Goal: Find specific page/section: Find specific page/section

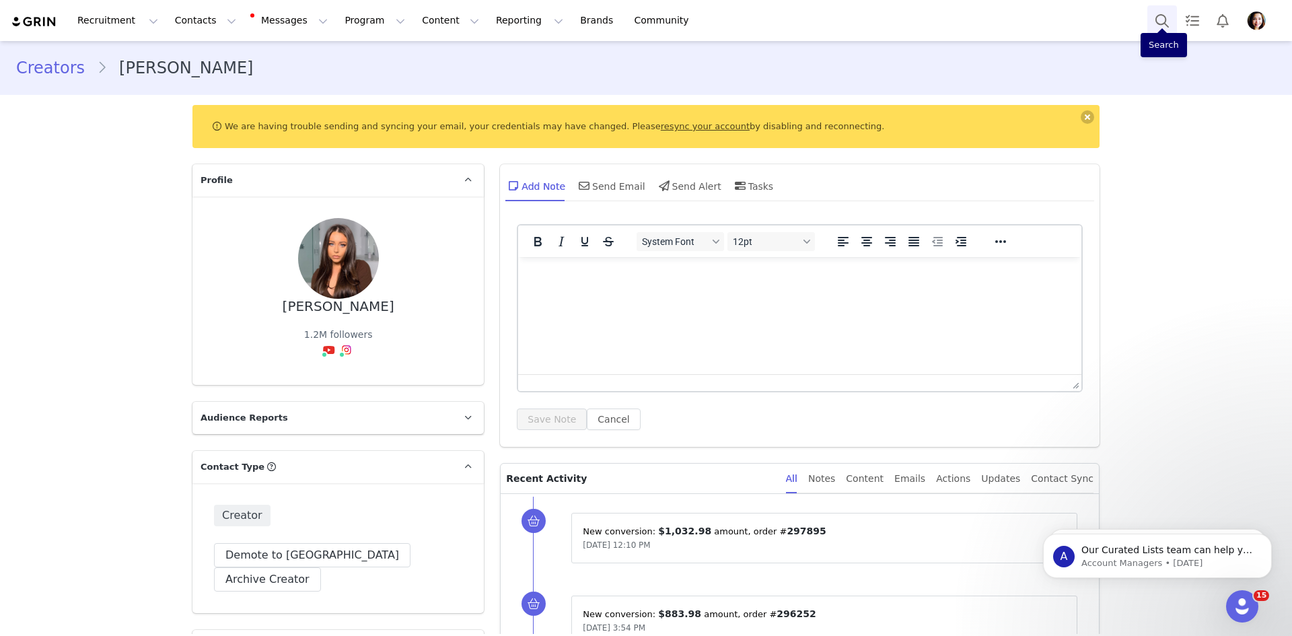
click at [1155, 23] on button "Search" at bounding box center [1162, 20] width 30 height 30
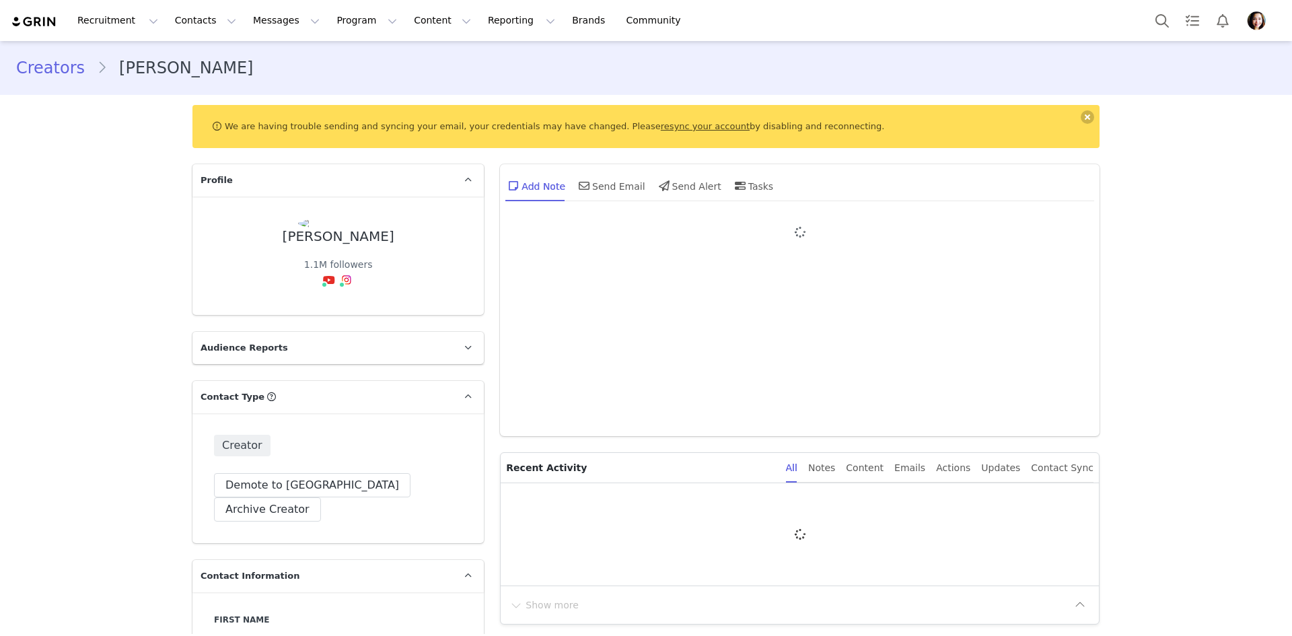
type input "+1 ([GEOGRAPHIC_DATA])"
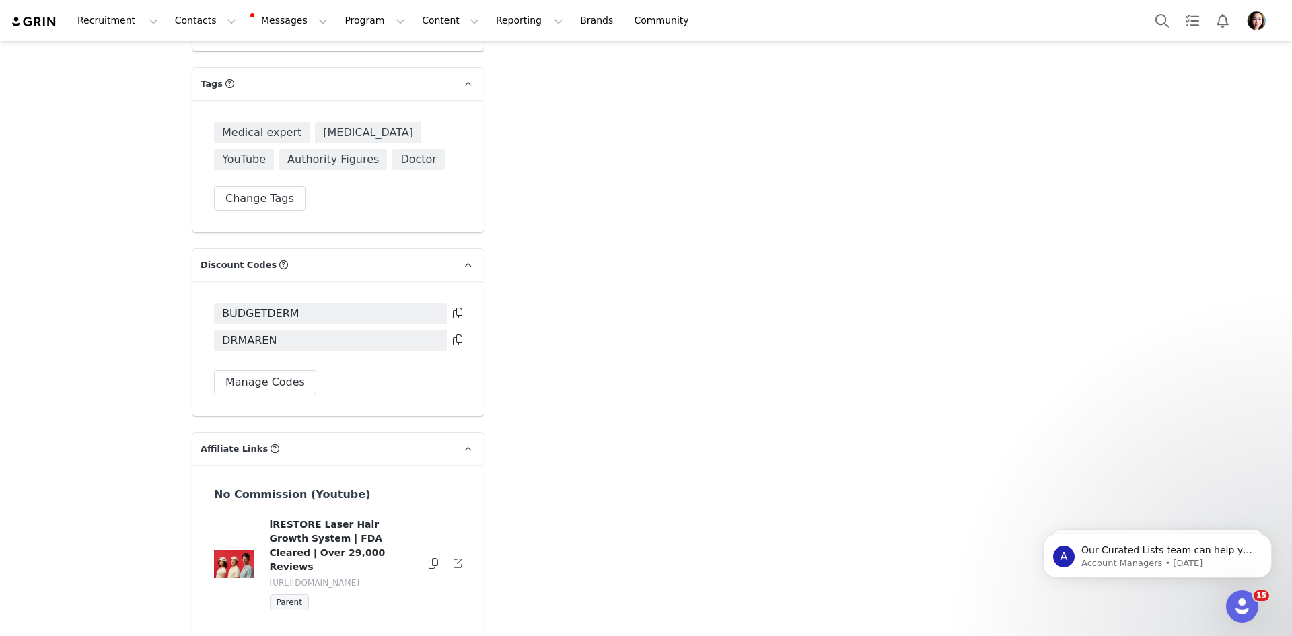
scroll to position [3027, 0]
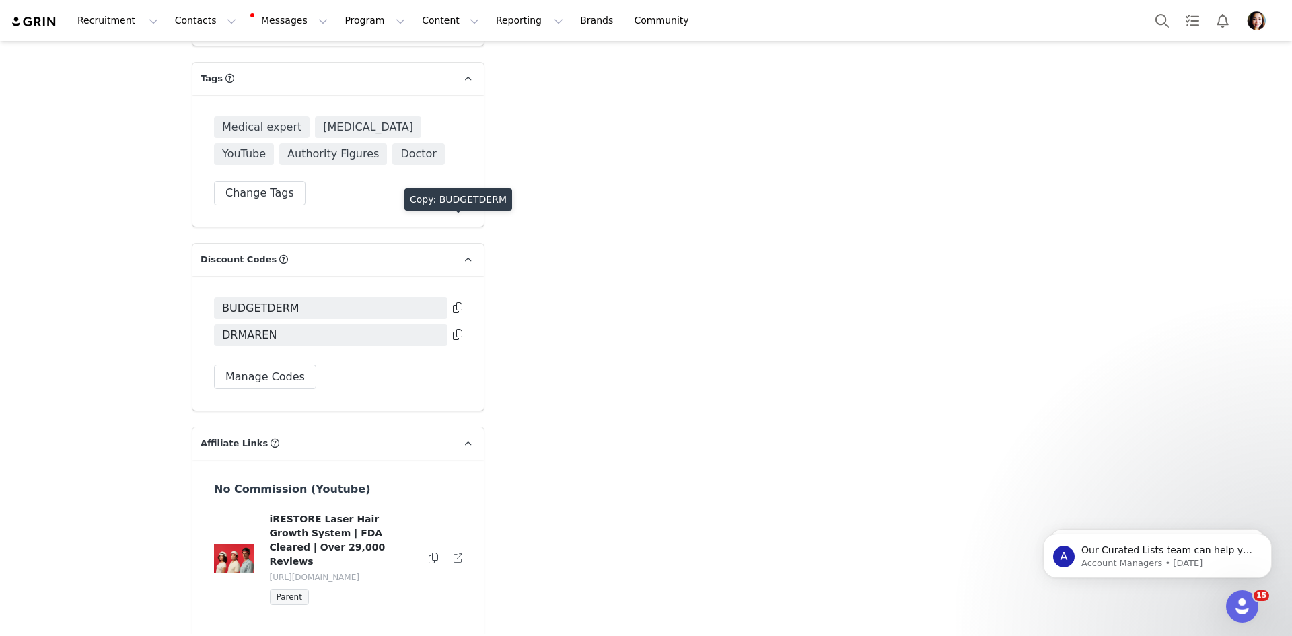
click at [455, 302] on icon at bounding box center [457, 307] width 9 height 11
